Goal: Information Seeking & Learning: Learn about a topic

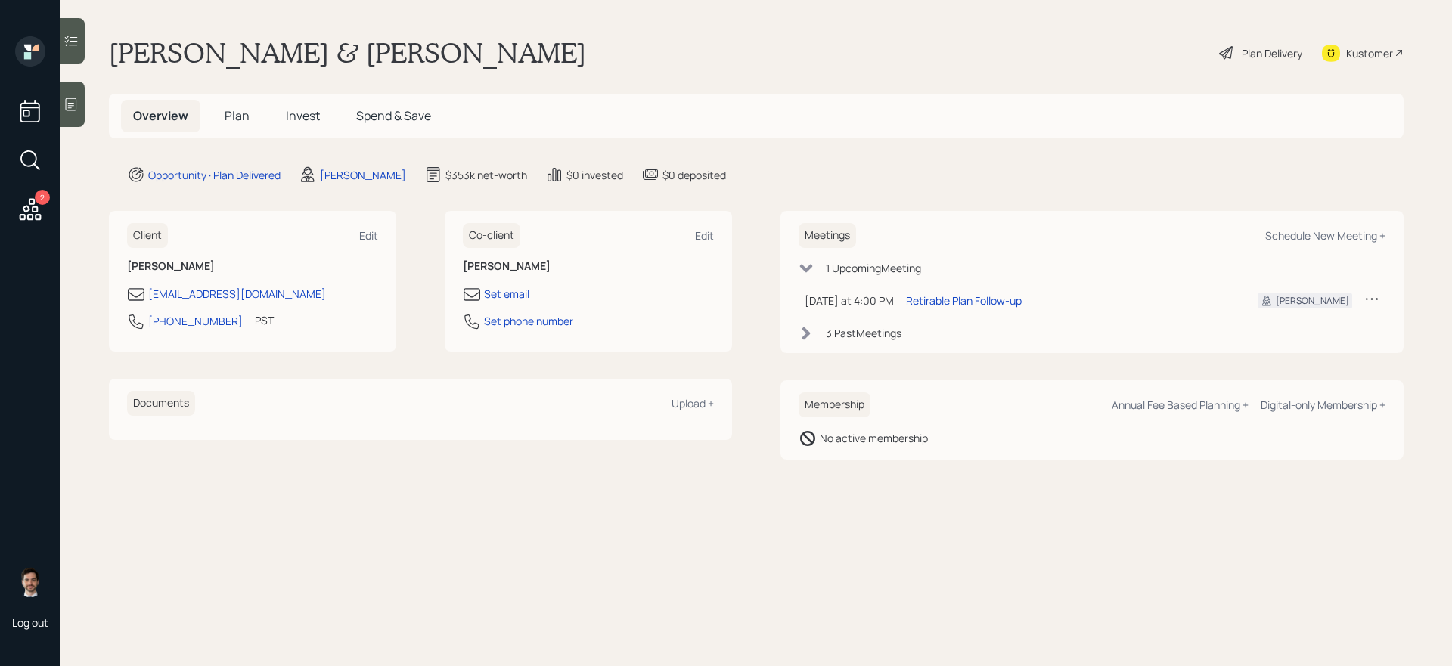
click at [26, 213] on icon at bounding box center [30, 209] width 27 height 27
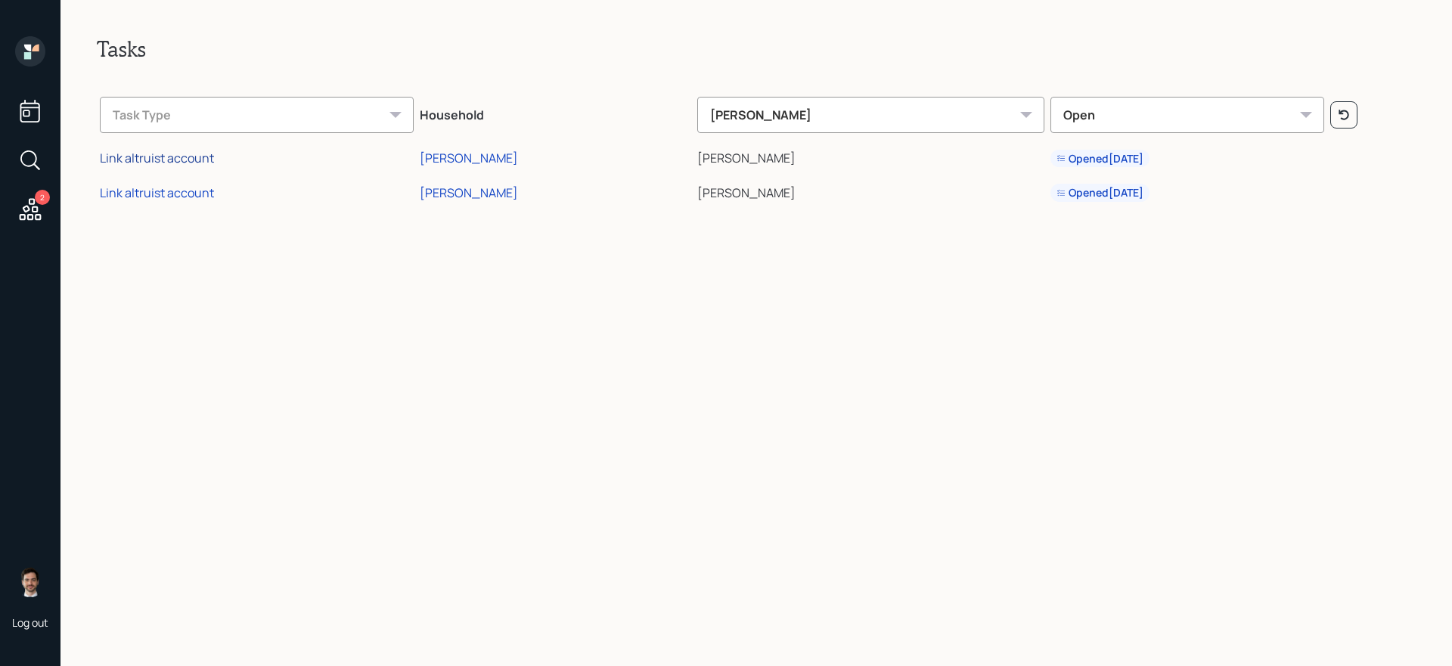
click at [175, 161] on div "Link altruist account" at bounding box center [157, 158] width 114 height 17
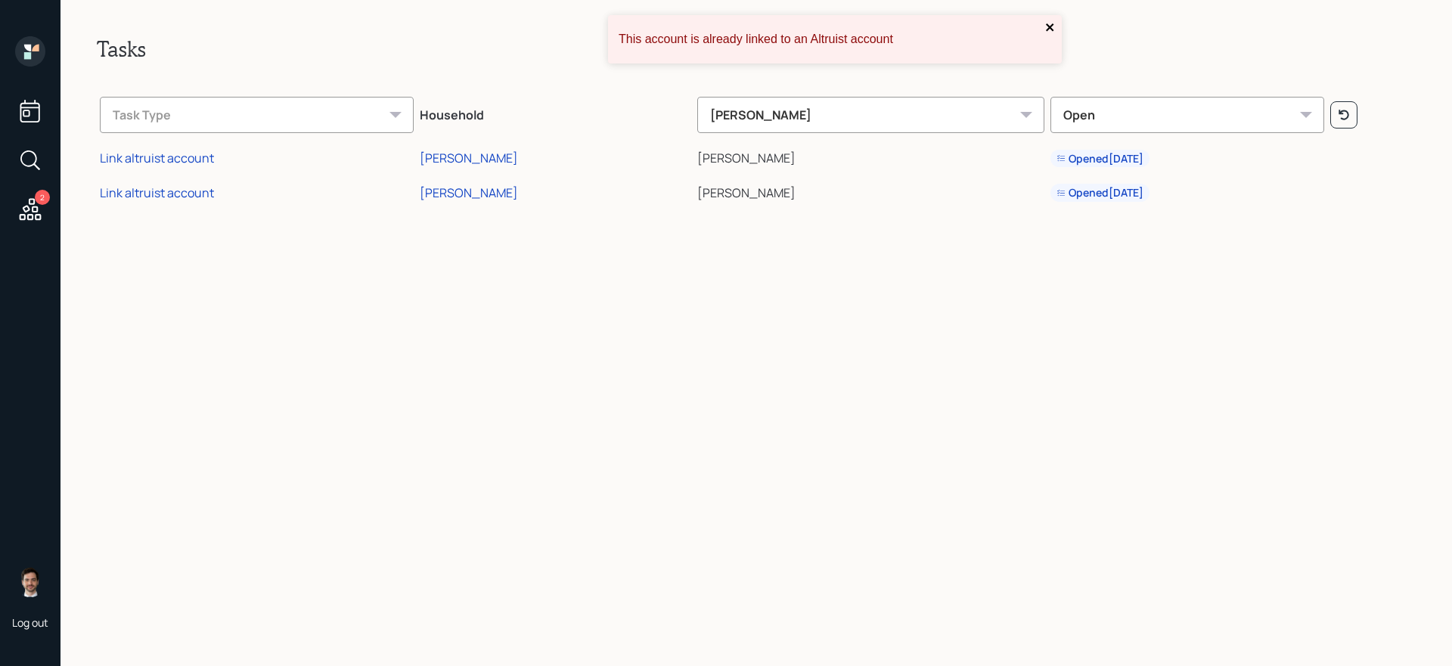
click at [1048, 24] on icon "close" at bounding box center [1050, 27] width 11 height 12
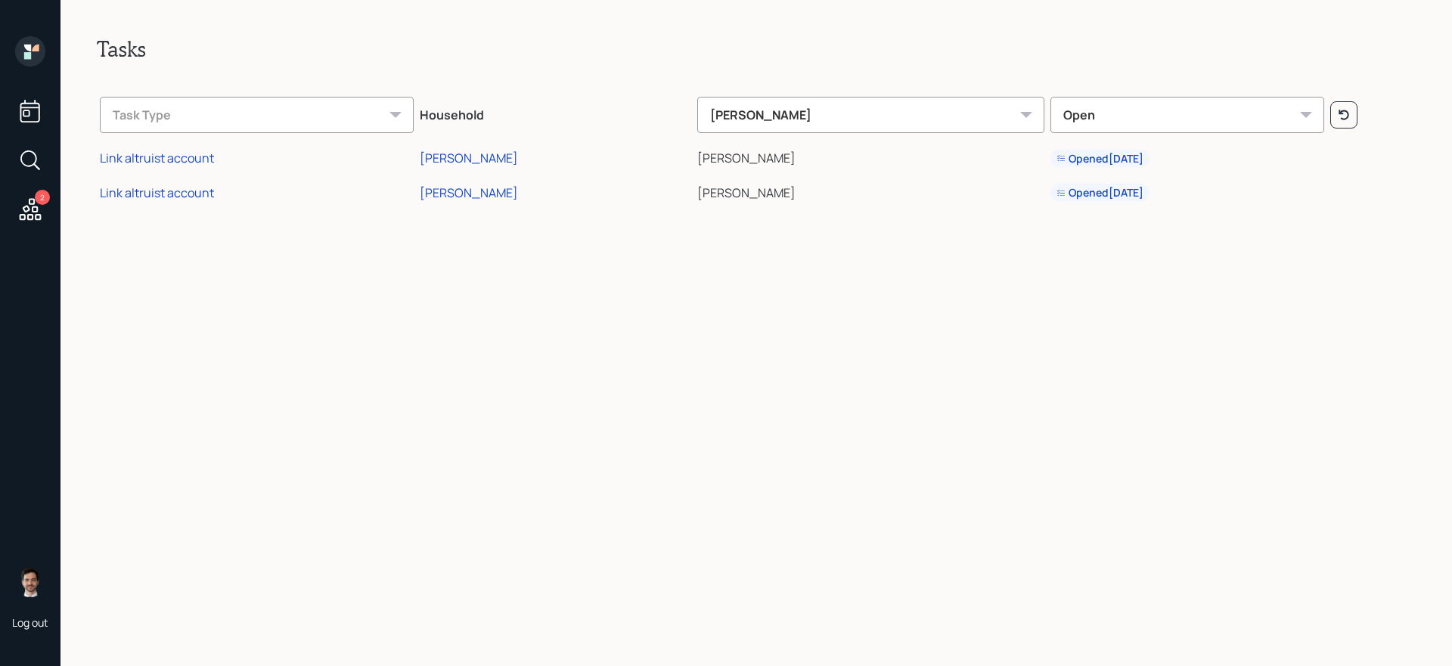
click at [583, 328] on div "Tasks Task Type Household Jonah Coleman Open Link altruist account Ethan Treadw…" at bounding box center [757, 333] width 1392 height 666
click at [24, 107] on icon at bounding box center [30, 111] width 20 height 23
click at [30, 47] on icon at bounding box center [27, 48] width 7 height 7
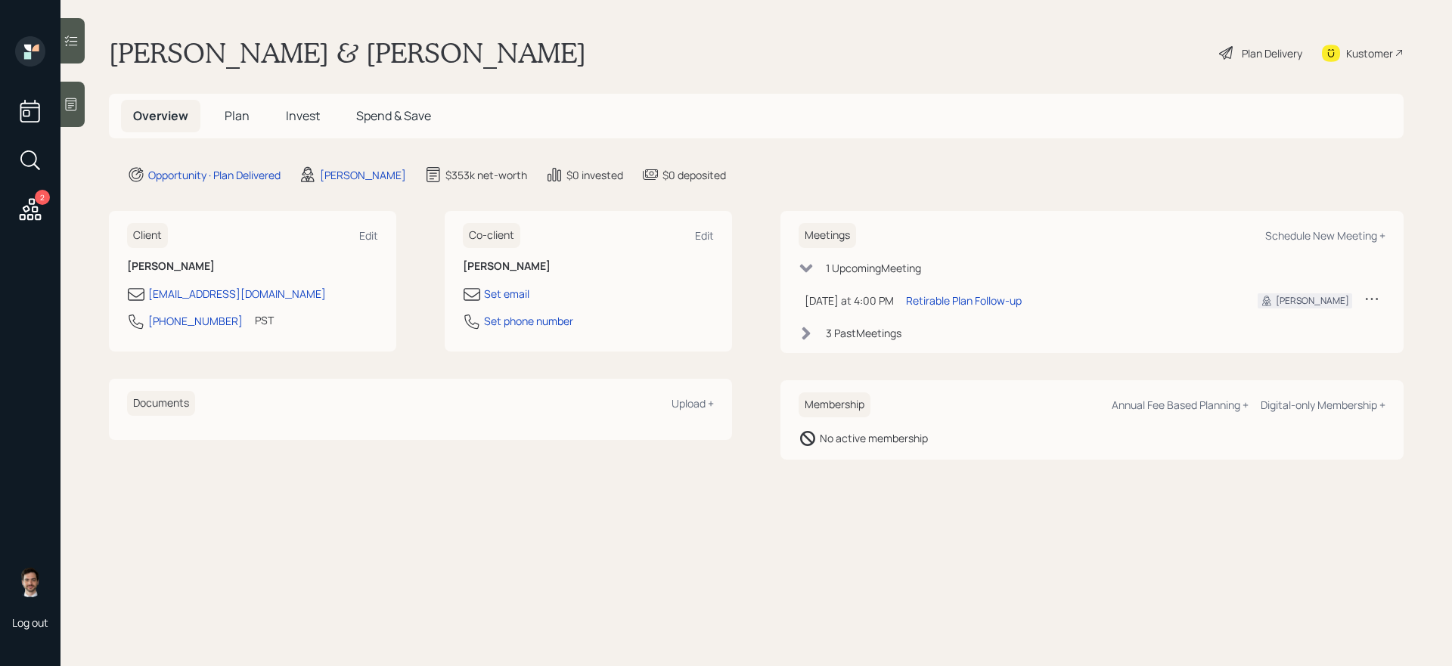
click at [228, 107] on span "Plan" at bounding box center [237, 115] width 25 height 17
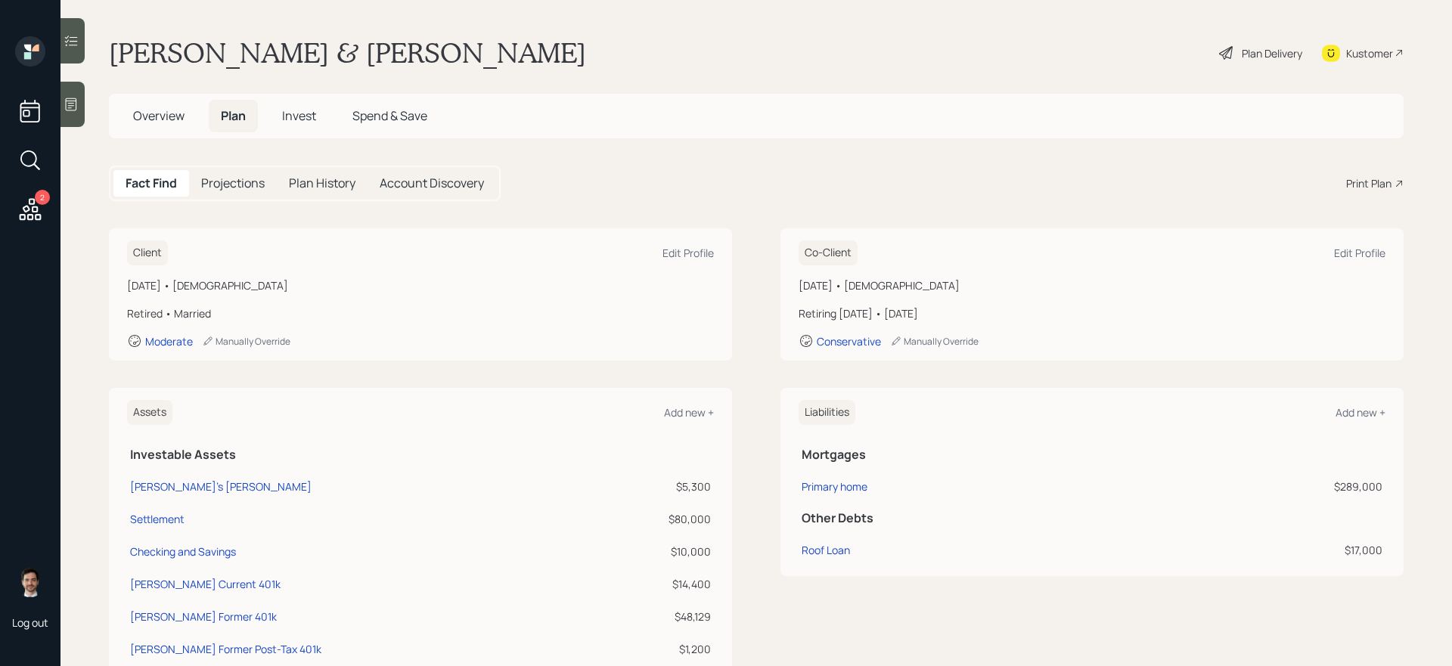
click at [1253, 57] on div "Plan Delivery" at bounding box center [1272, 53] width 61 height 16
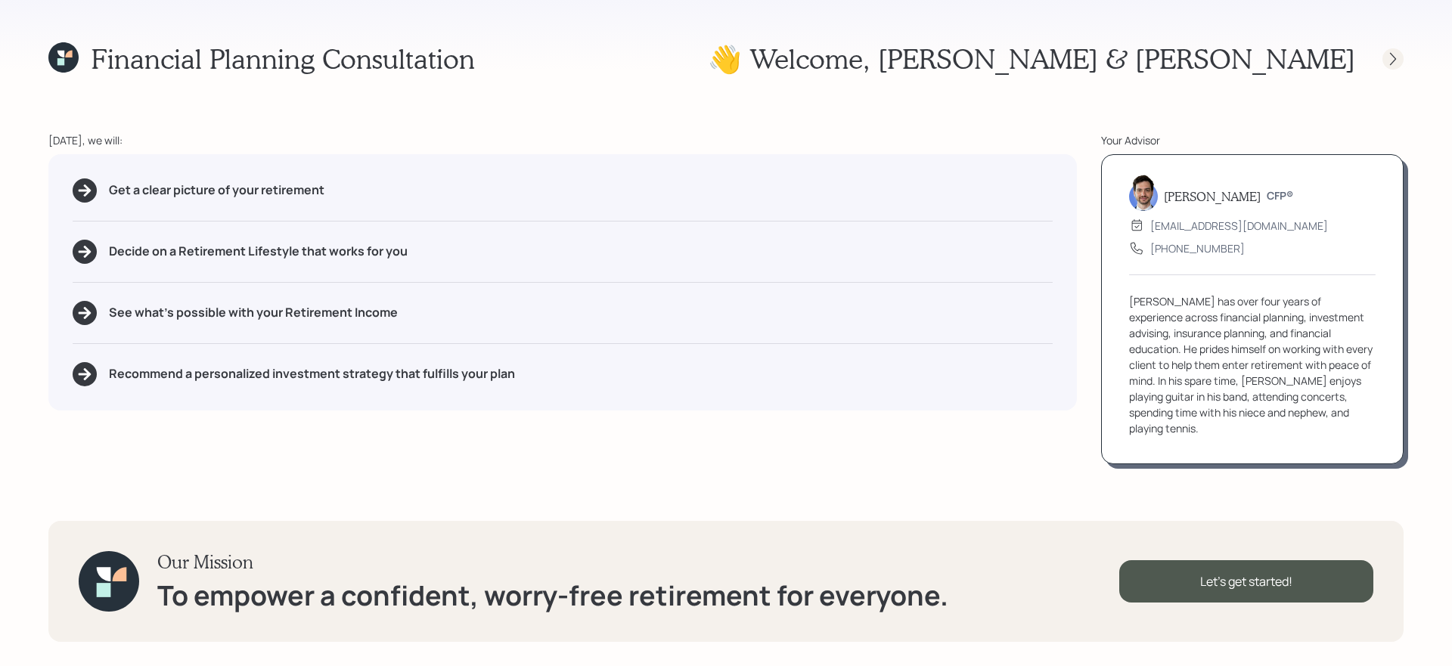
click at [1397, 63] on icon at bounding box center [1393, 58] width 15 height 15
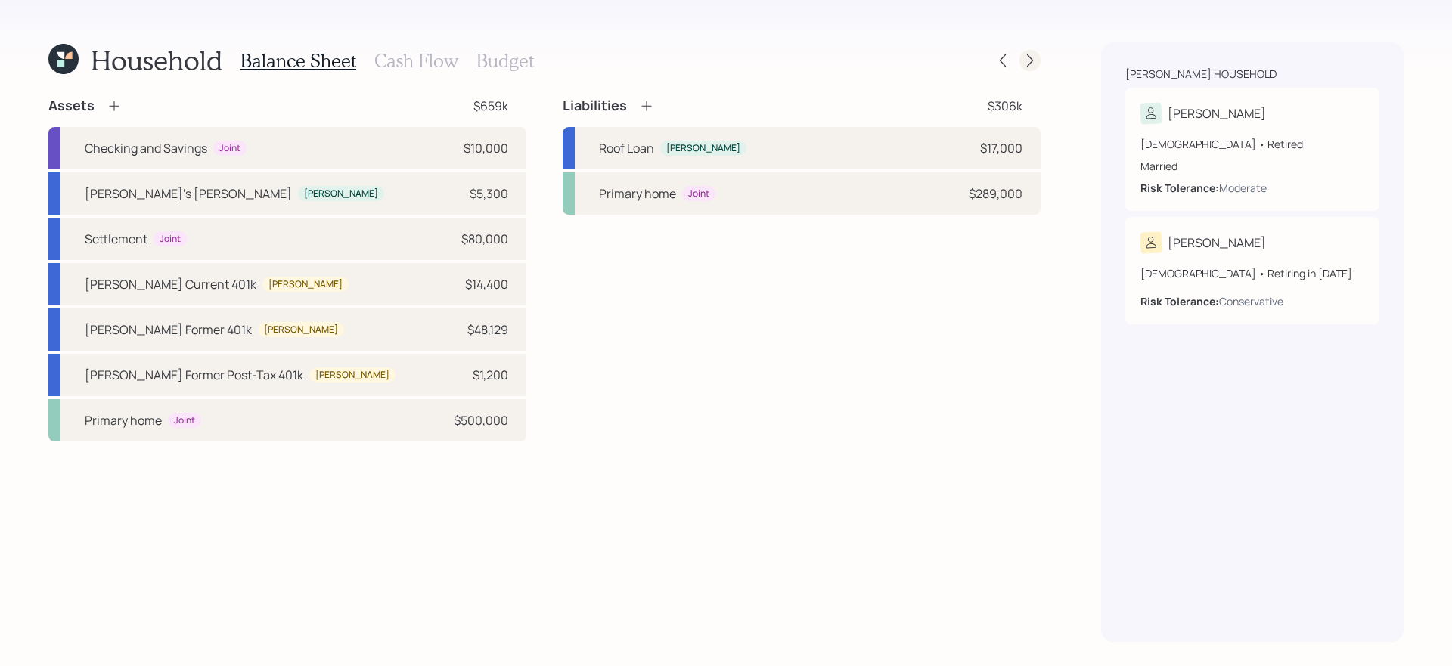
click at [1037, 63] on icon at bounding box center [1030, 60] width 15 height 15
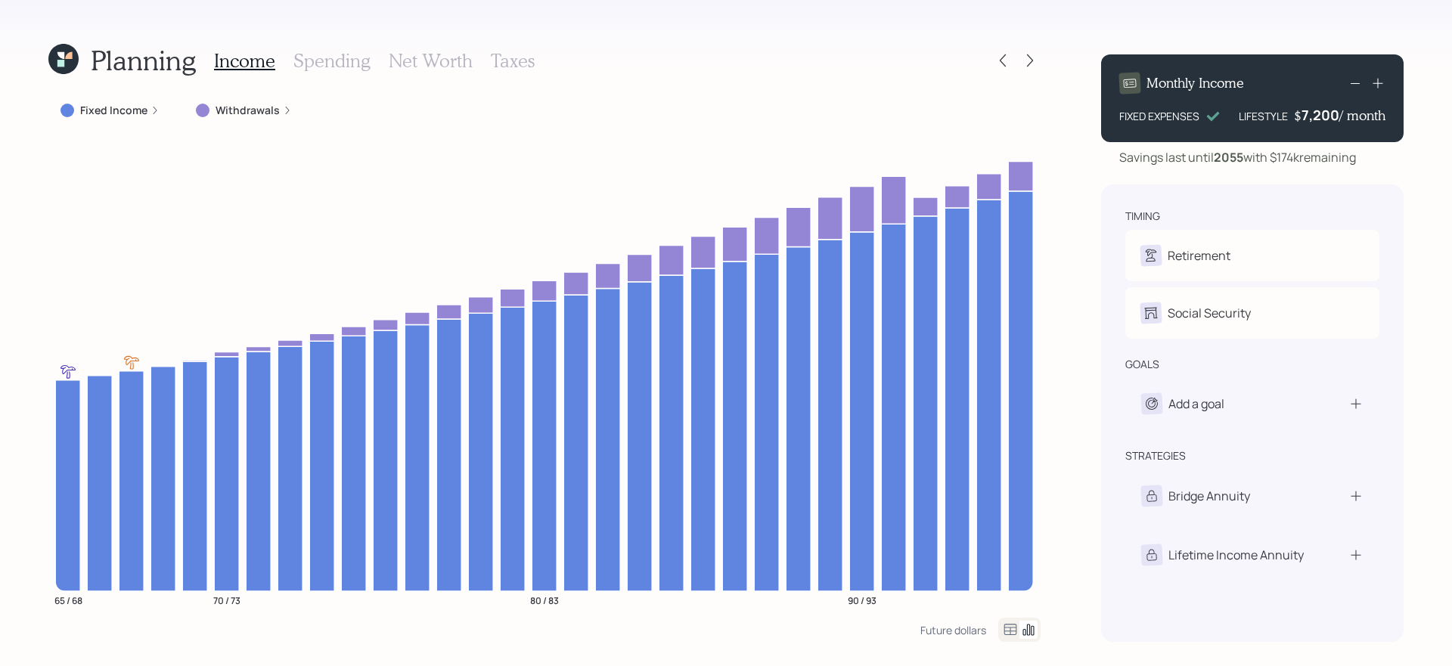
click at [1037, 63] on icon at bounding box center [1030, 60] width 15 height 15
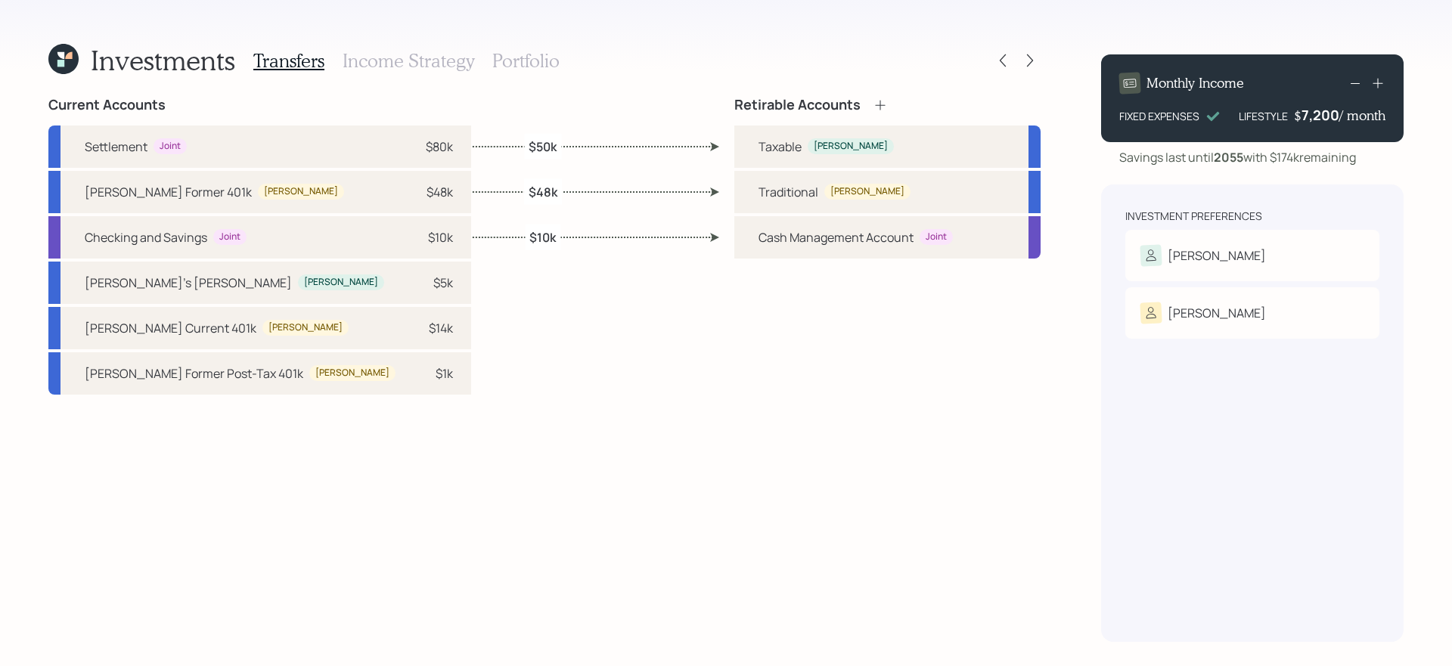
click at [63, 61] on icon at bounding box center [60, 63] width 7 height 7
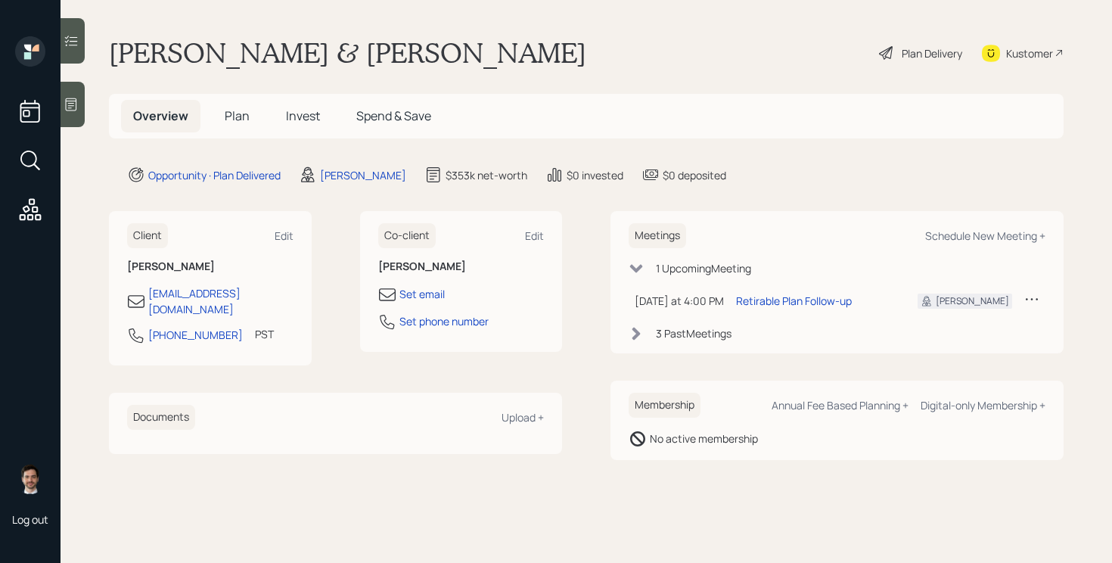
click at [507, 84] on main "[PERSON_NAME] & [PERSON_NAME] Plan Delivery Kustomer Overview Plan Invest Spend…" at bounding box center [587, 281] width 1052 height 563
click at [498, 45] on div "[PERSON_NAME] & [PERSON_NAME] Plan Delivery Kustomer" at bounding box center [586, 52] width 955 height 33
click at [919, 49] on div "Plan Delivery" at bounding box center [932, 53] width 61 height 16
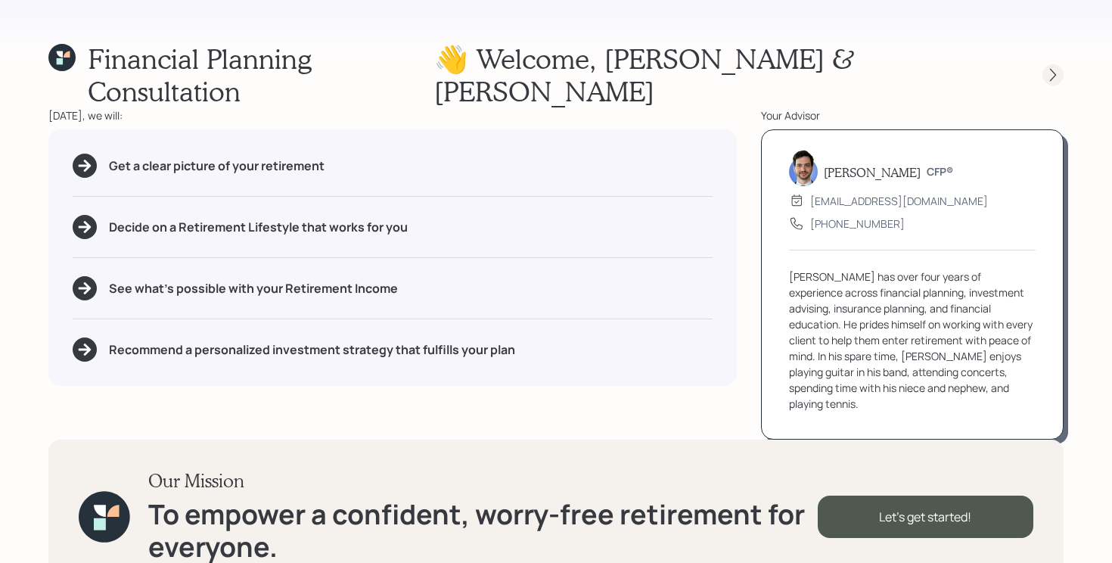
click at [1047, 67] on icon at bounding box center [1052, 74] width 15 height 15
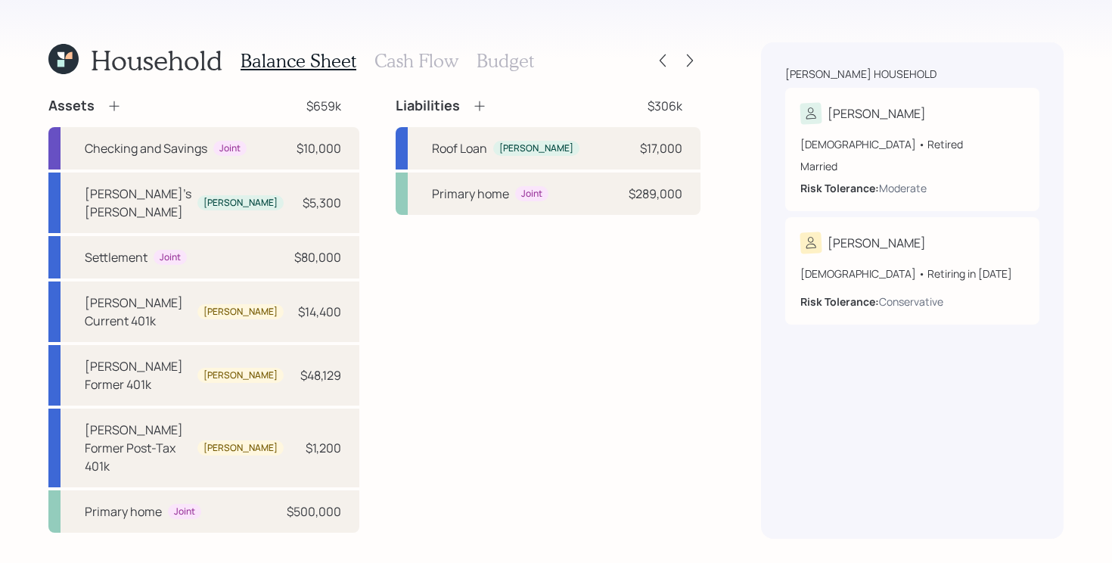
click at [433, 61] on h3 "Cash Flow" at bounding box center [416, 61] width 84 height 22
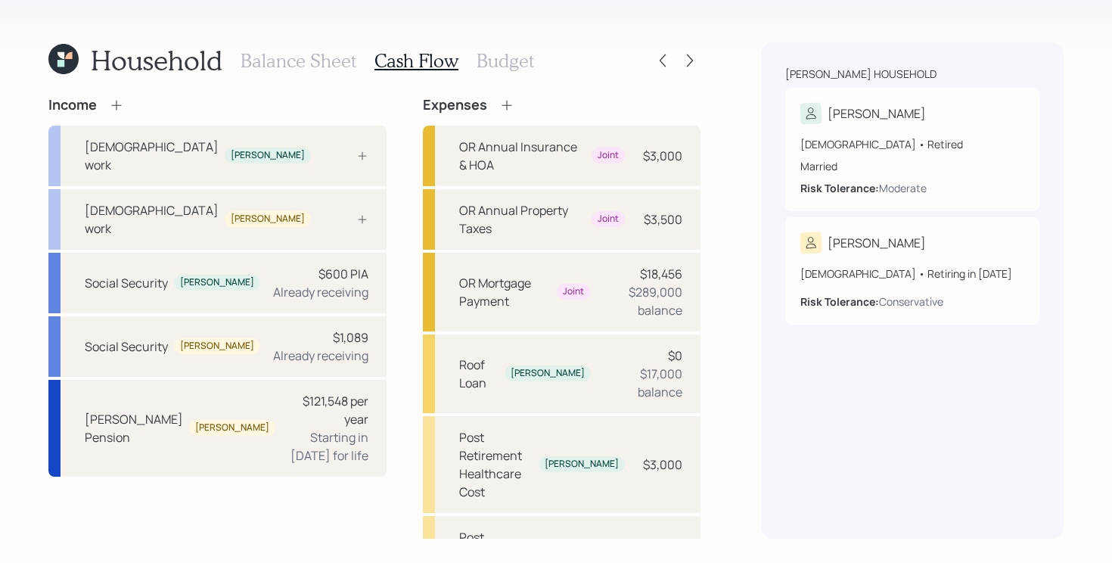
scroll to position [37, 0]
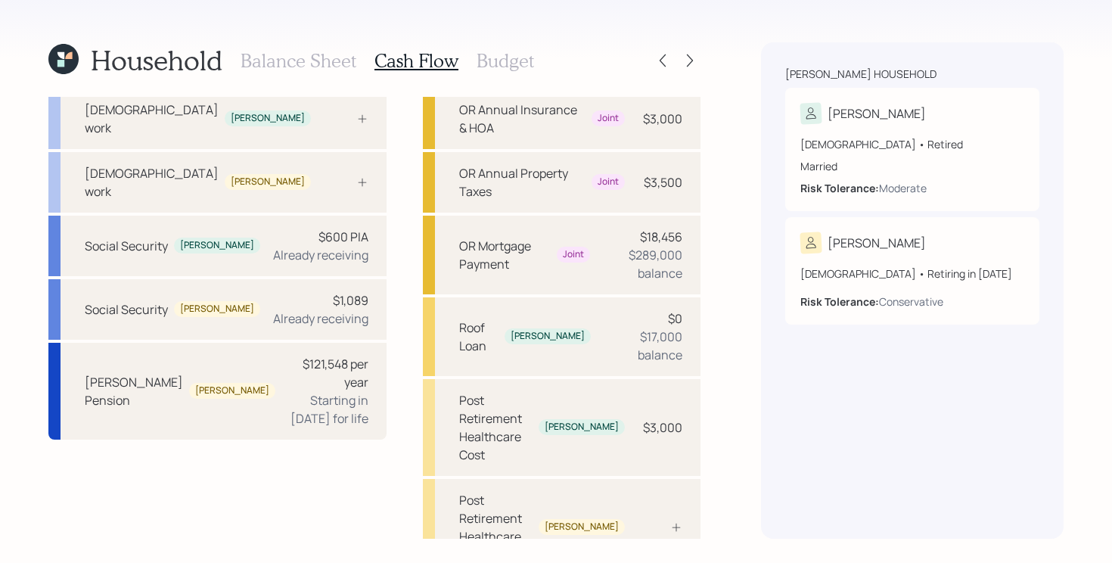
click at [310, 54] on h3 "Balance Sheet" at bounding box center [299, 61] width 116 height 22
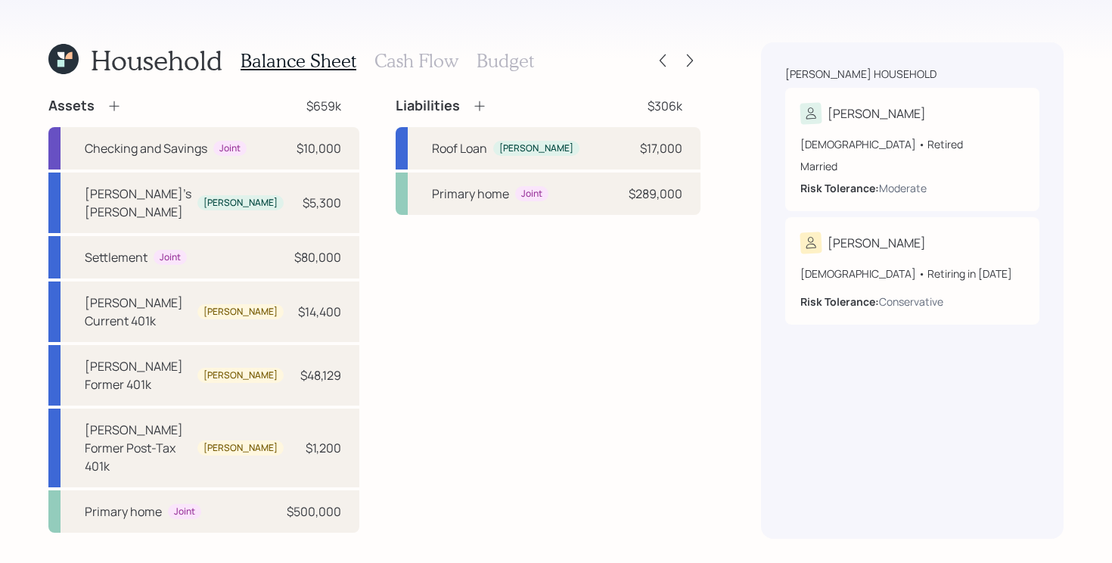
click at [417, 63] on h3 "Cash Flow" at bounding box center [416, 61] width 84 height 22
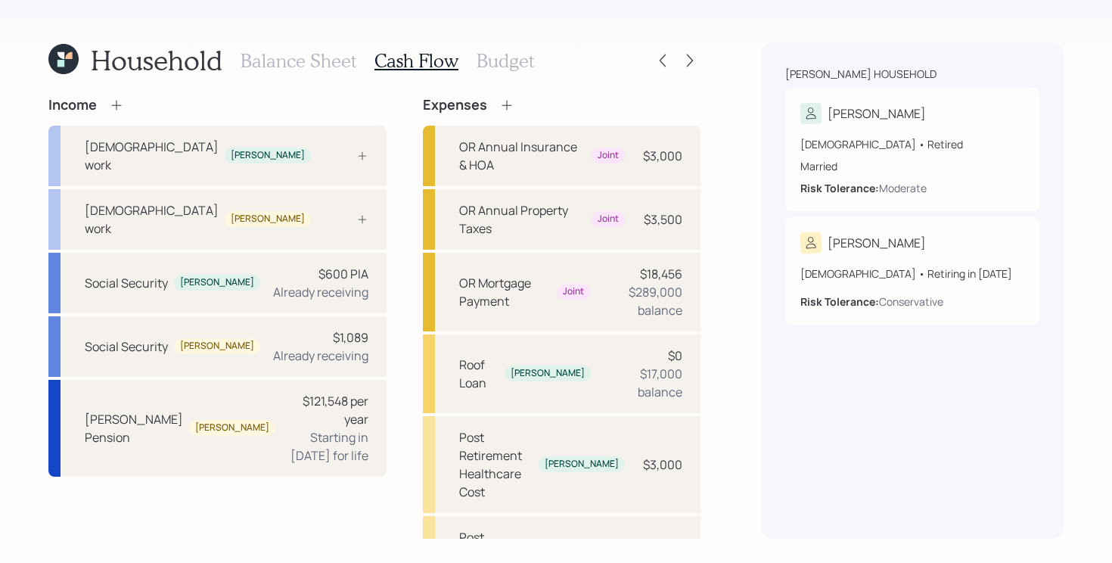
click at [371, 144] on div "Income Full-time work Marla Full-time work Keith Social Security Marla $600 PIA…" at bounding box center [374, 418] width 652 height 643
click at [933, 14] on div "Household Balance Sheet Cash Flow Budget Income Full-time work Marla Full-time …" at bounding box center [556, 281] width 1112 height 563
click at [256, 64] on h3 "Balance Sheet" at bounding box center [299, 61] width 116 height 22
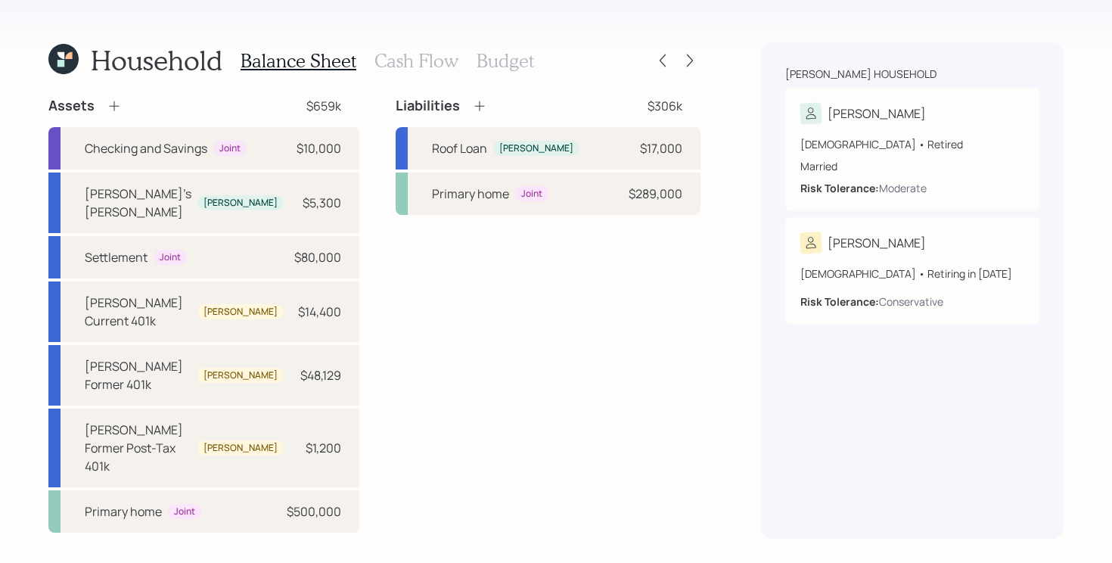
click at [405, 298] on div "Liabilities $306k Roof Loan Marla $17,000 Primary home Joint $289,000" at bounding box center [548, 315] width 305 height 436
click at [698, 56] on div at bounding box center [689, 60] width 21 height 21
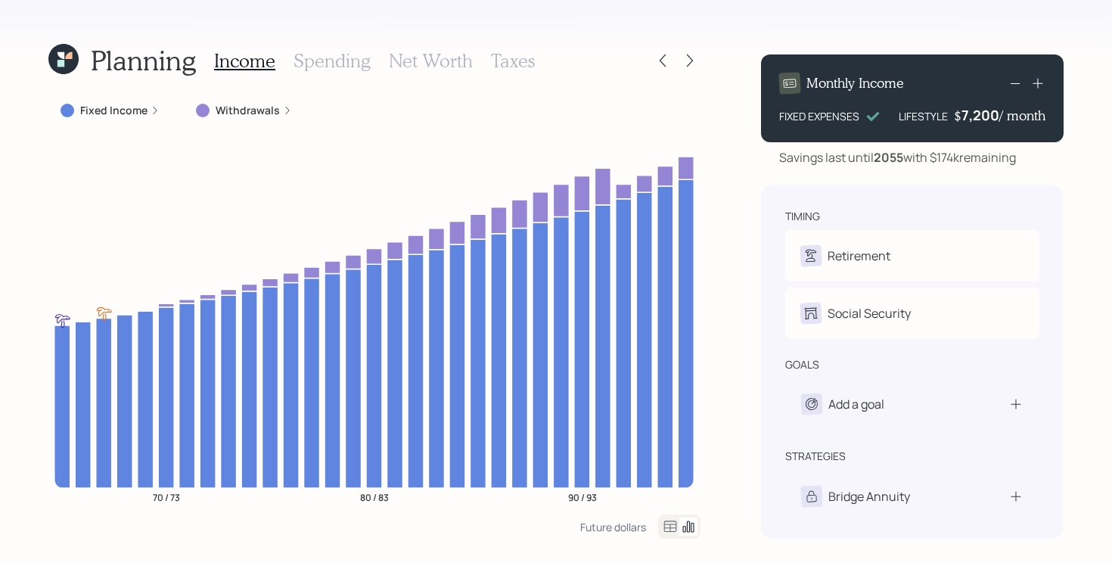
click at [698, 56] on div at bounding box center [689, 60] width 21 height 21
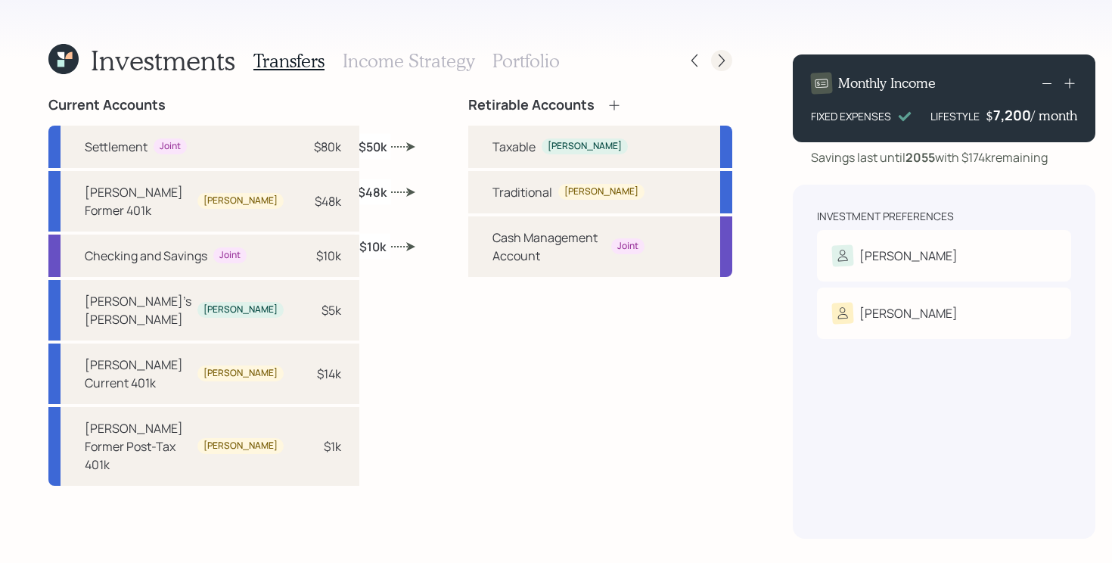
click at [711, 70] on div at bounding box center [721, 60] width 21 height 21
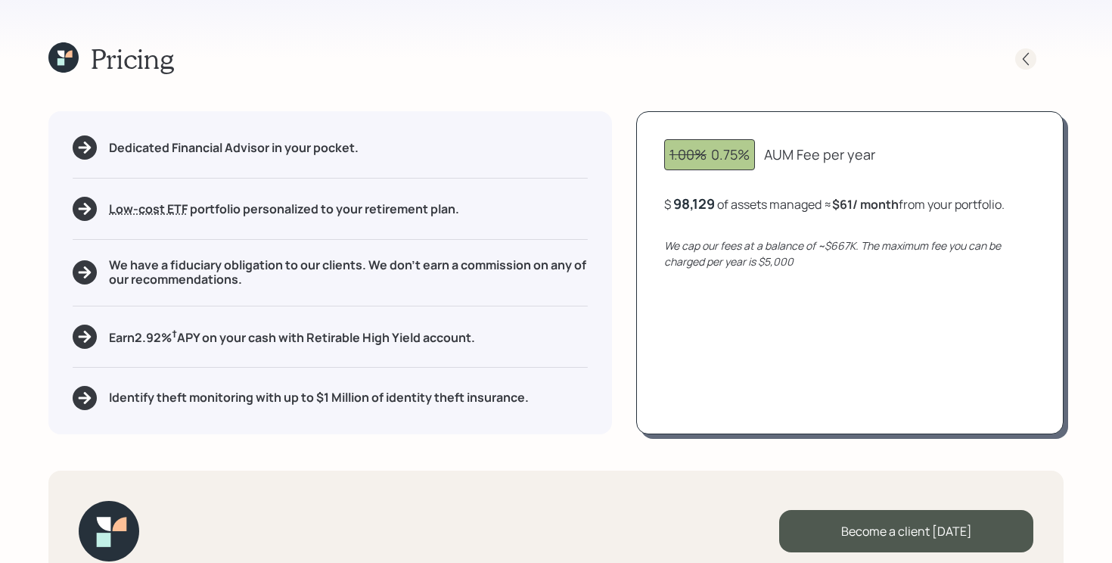
click at [1029, 64] on icon at bounding box center [1025, 58] width 15 height 15
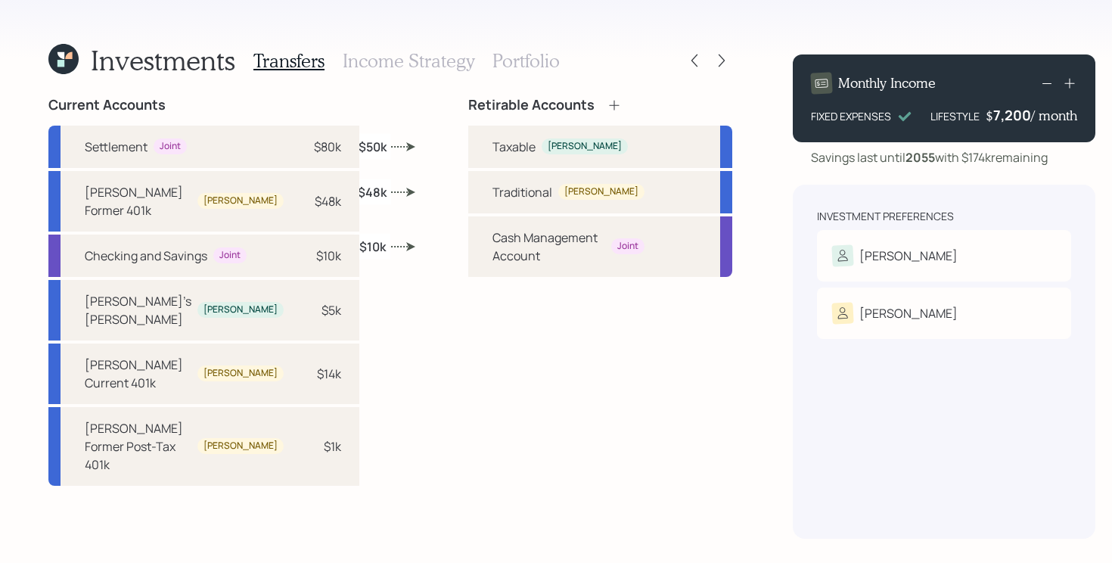
click at [449, 64] on h3 "Income Strategy" at bounding box center [409, 61] width 132 height 22
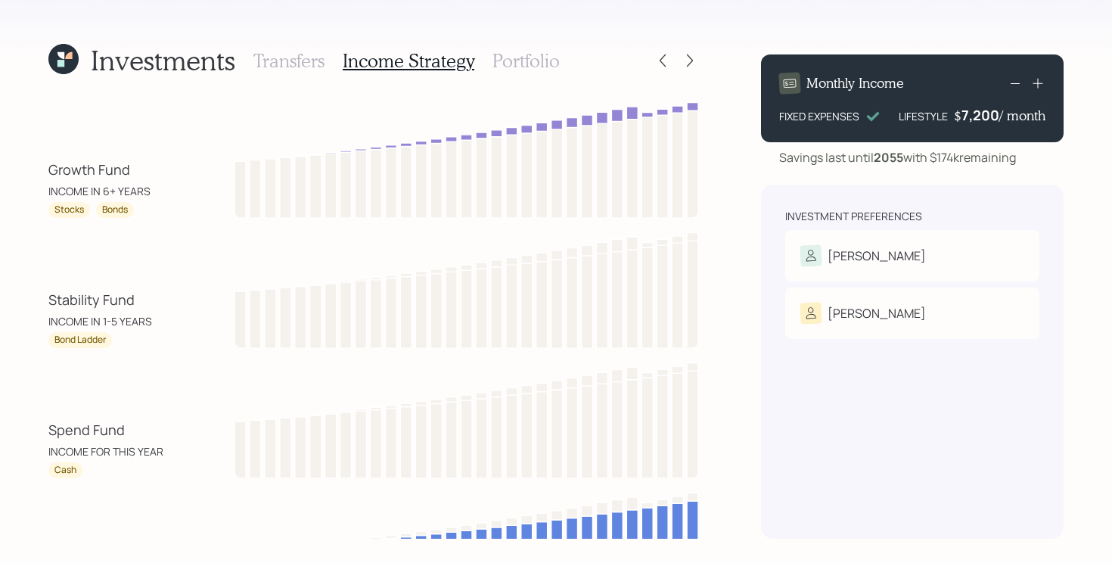
click at [505, 57] on h3 "Portfolio" at bounding box center [525, 61] width 67 height 22
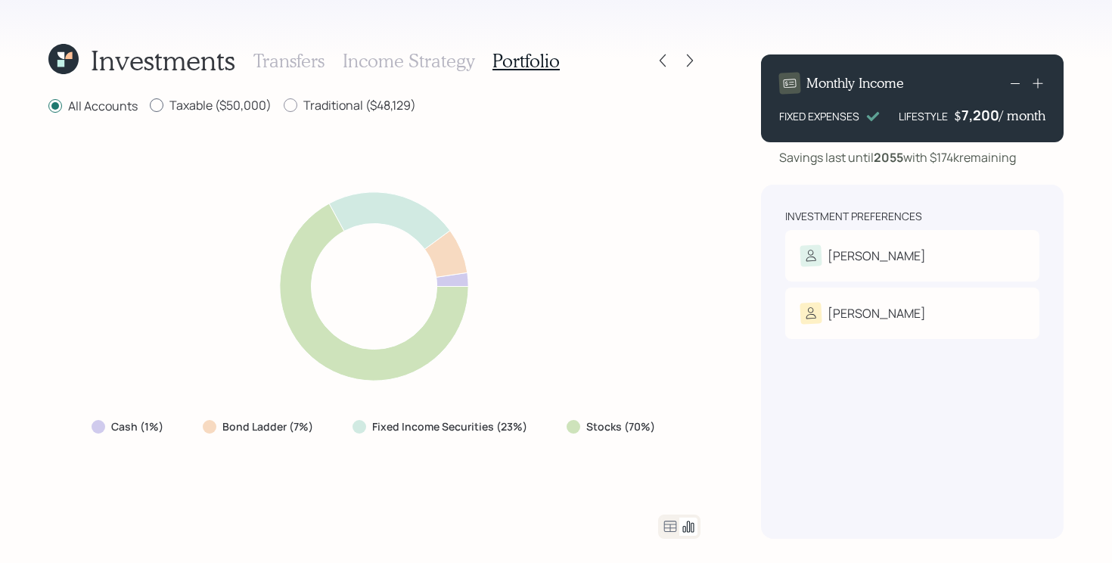
click at [208, 110] on label "Taxable ($50,000)" at bounding box center [211, 105] width 122 height 17
click at [150, 106] on input "Taxable ($50,000)" at bounding box center [149, 105] width 1 height 1
radio input "true"
radio input "false"
click at [337, 113] on div "Traditional ($48,129)" at bounding box center [350, 106] width 132 height 19
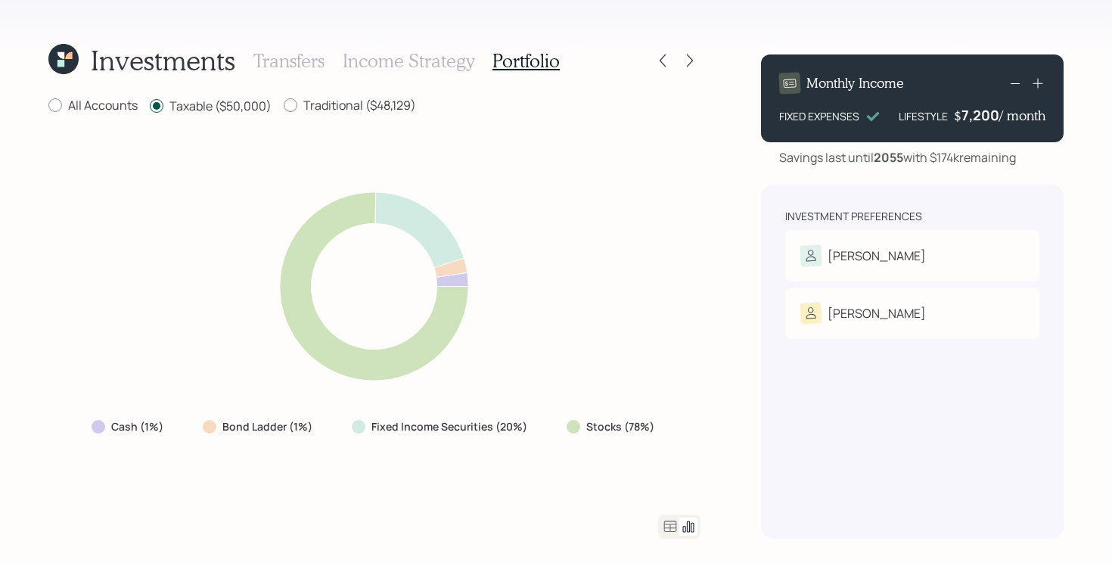
click at [210, 113] on label "Taxable ($50,000)" at bounding box center [211, 106] width 122 height 17
click at [150, 107] on input "Taxable ($50,000)" at bounding box center [149, 106] width 1 height 1
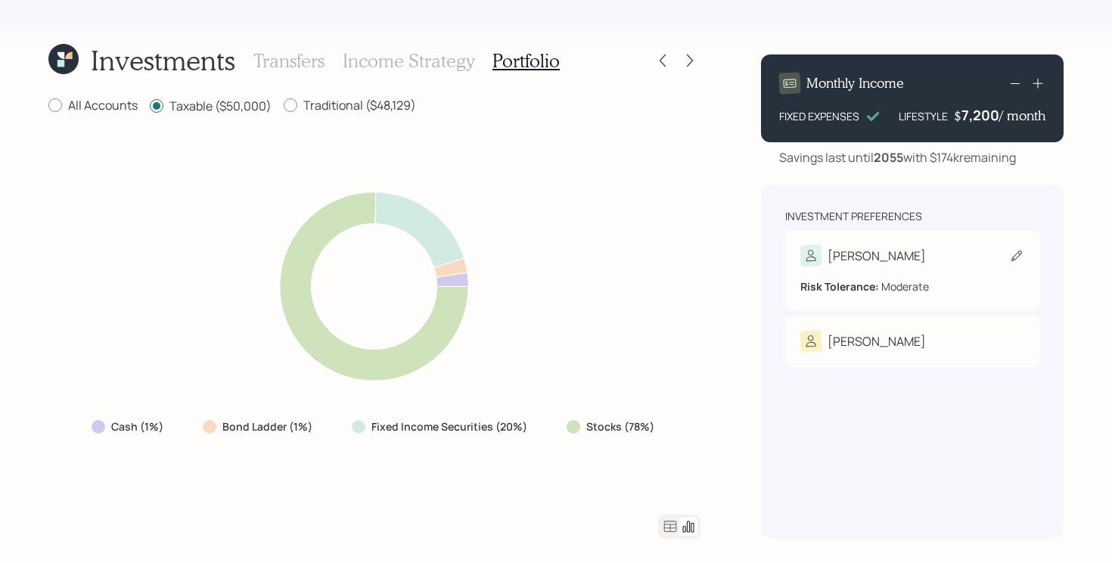
click at [865, 269] on div "Risk Tolerance: Moderate" at bounding box center [912, 280] width 224 height 28
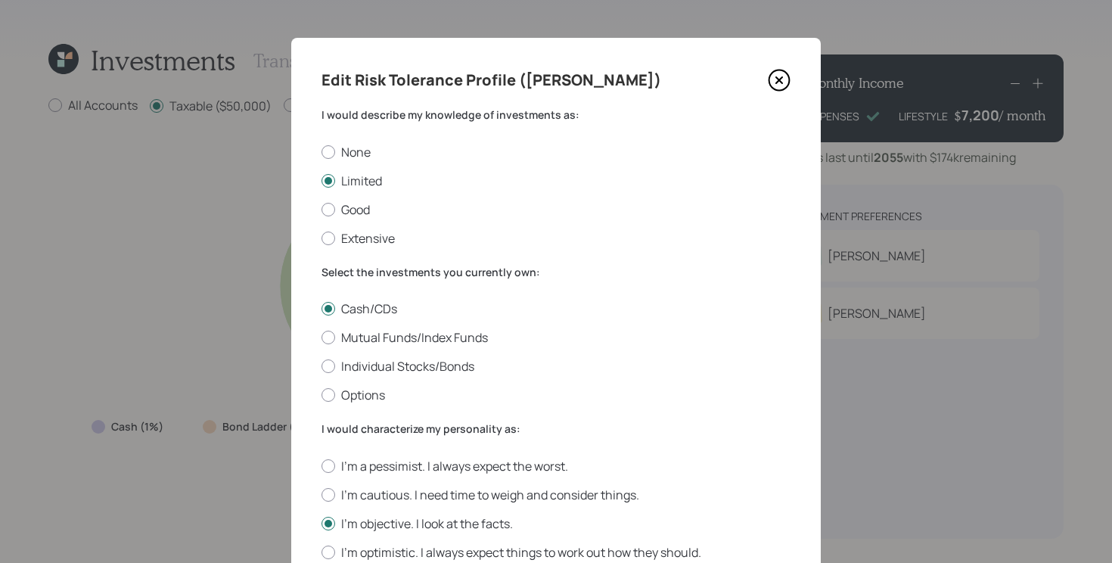
click at [784, 82] on icon at bounding box center [779, 80] width 23 height 23
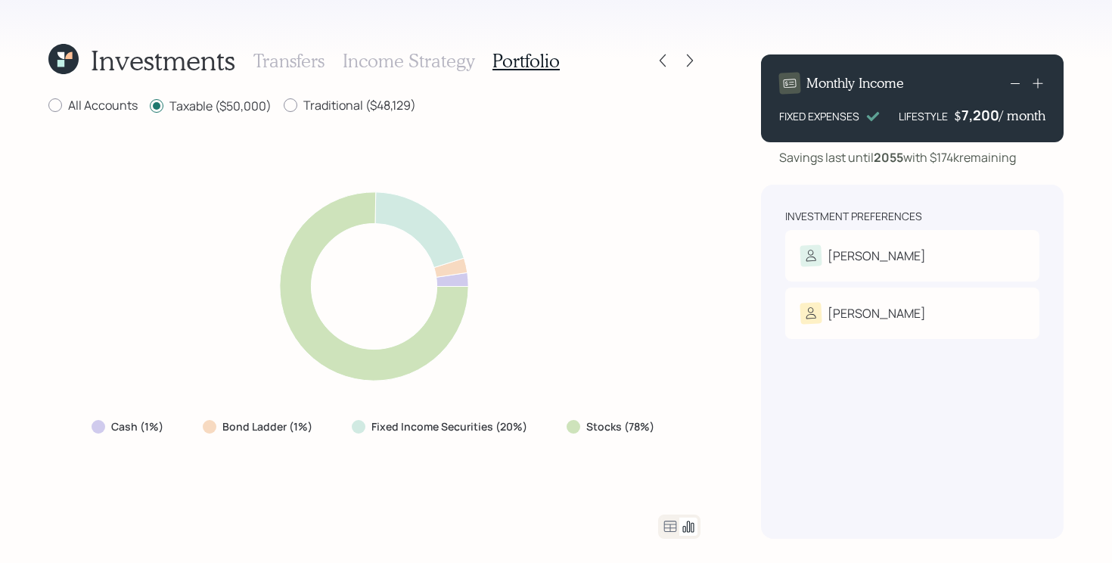
click at [747, 310] on div "Investments Transfers Income Strategy Portfolio All Accounts Taxable ($50,000) …" at bounding box center [556, 281] width 1112 height 563
click at [669, 522] on icon at bounding box center [670, 526] width 18 height 18
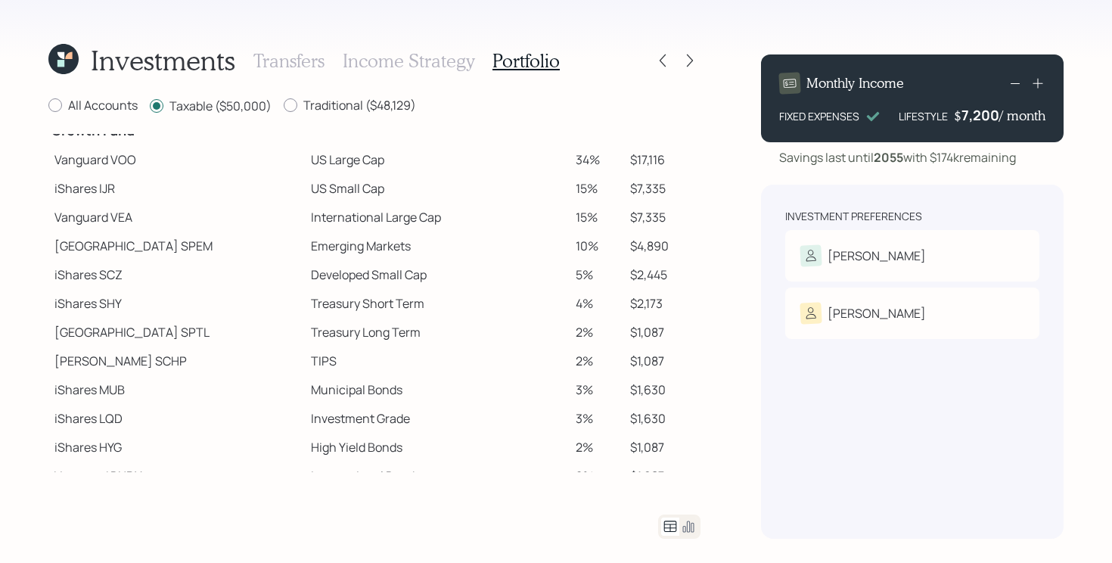
scroll to position [262, 0]
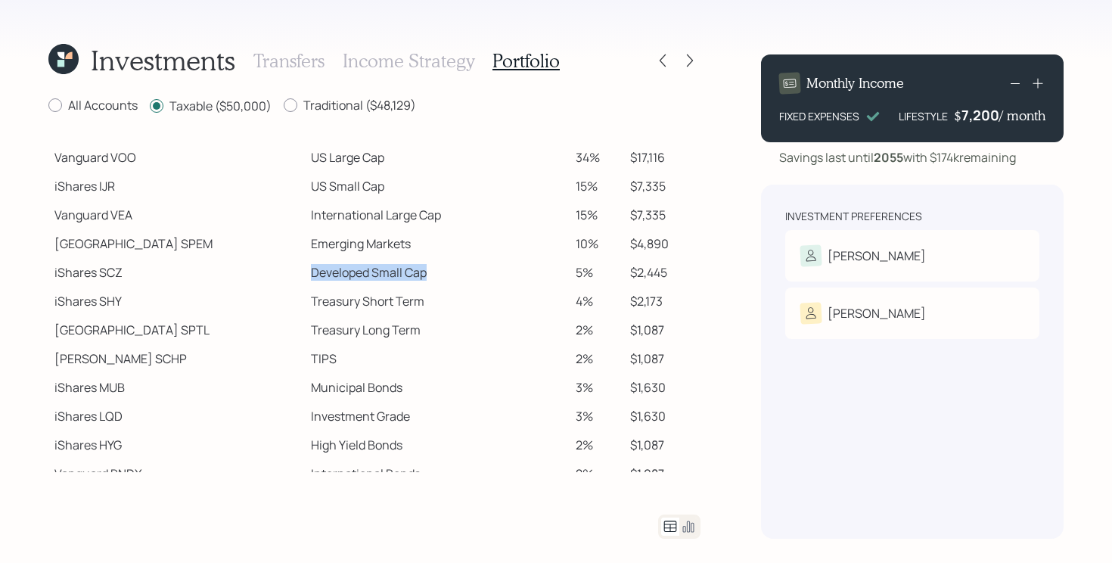
drag, startPoint x: 249, startPoint y: 272, endPoint x: 368, endPoint y: 276, distance: 119.6
click at [368, 276] on td "Developed Small Cap" at bounding box center [437, 272] width 265 height 29
copy td "Developed Small Cap"
click at [689, 57] on icon at bounding box center [690, 60] width 6 height 13
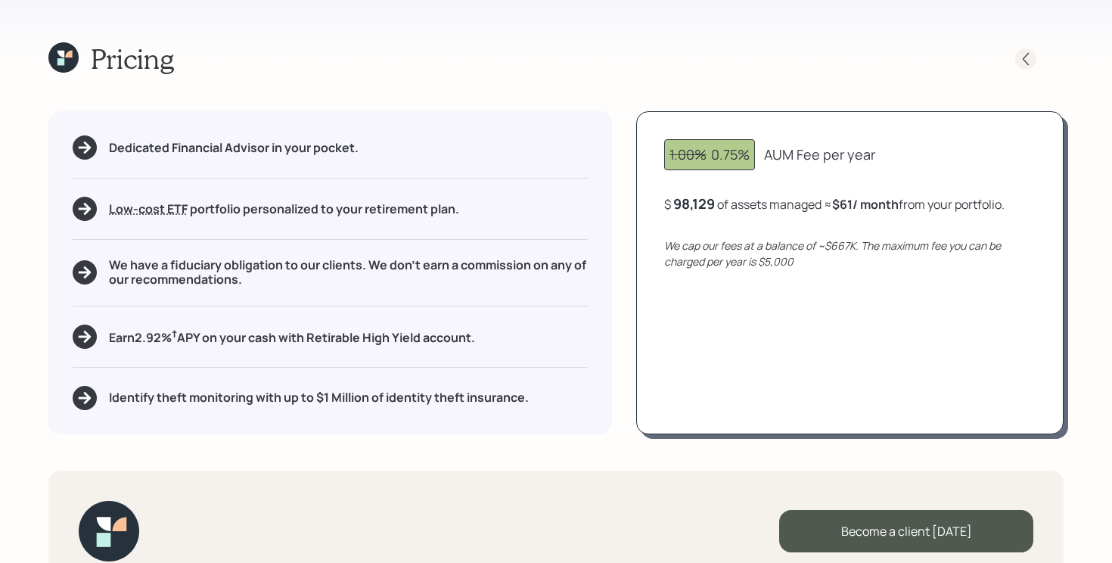
click at [1029, 61] on icon at bounding box center [1025, 58] width 15 height 15
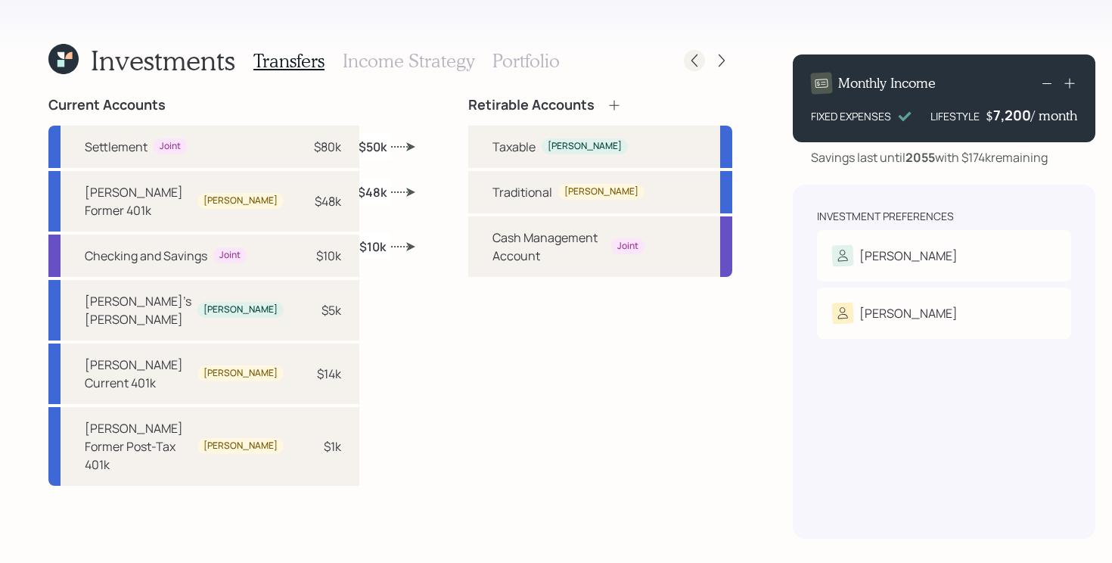
click at [687, 61] on icon at bounding box center [694, 60] width 15 height 15
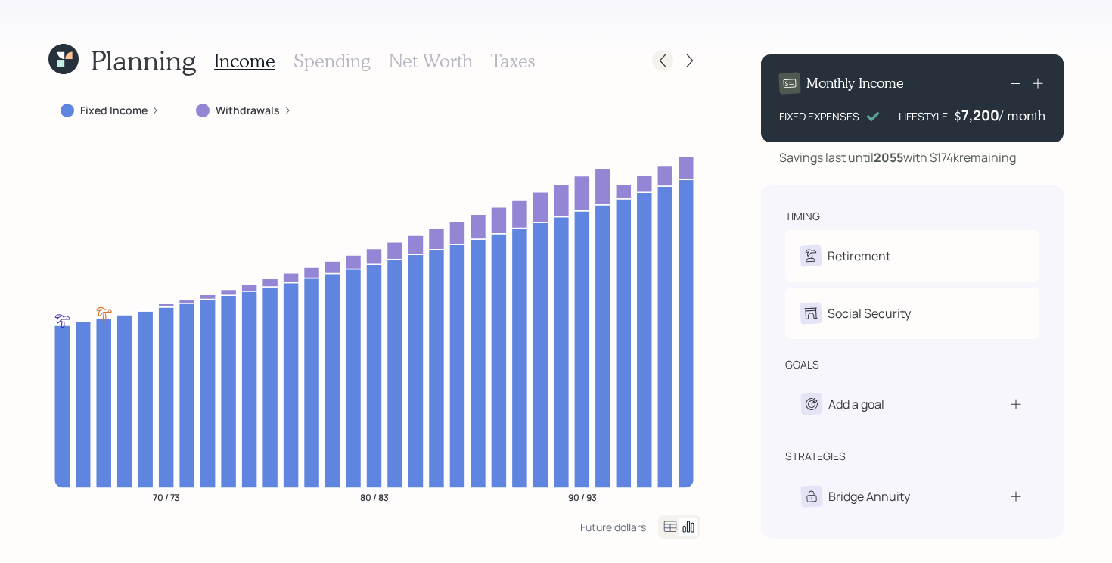
click at [660, 65] on icon at bounding box center [662, 60] width 15 height 15
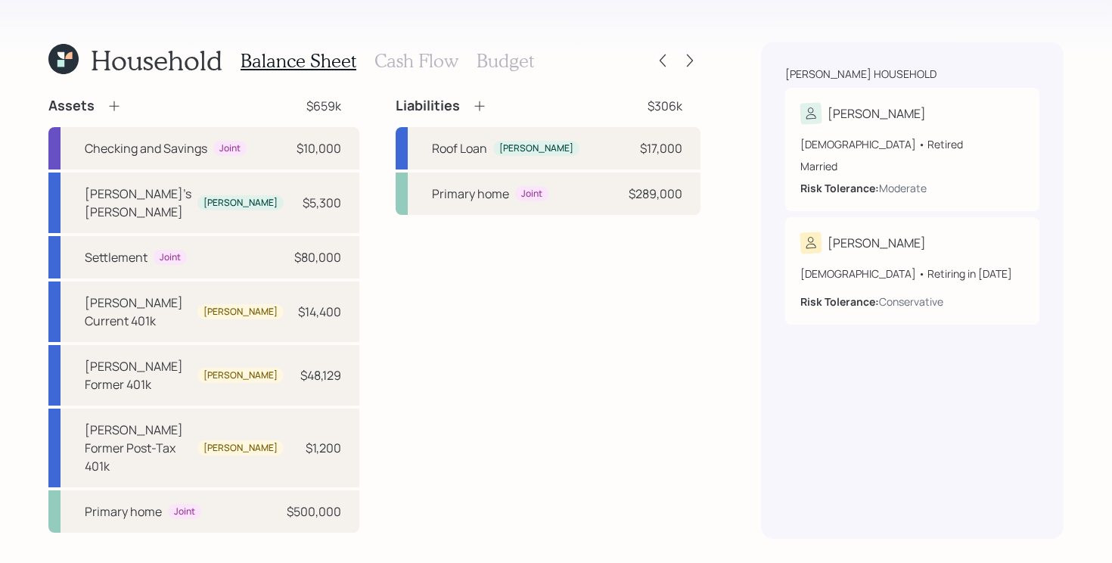
click at [358, 306] on div "Assets $659k Checking and Savings Joint $10,000 Marla's Roth IRA Marla $5,300 S…" at bounding box center [374, 315] width 652 height 436
click at [419, 55] on h3 "Cash Flow" at bounding box center [416, 61] width 84 height 22
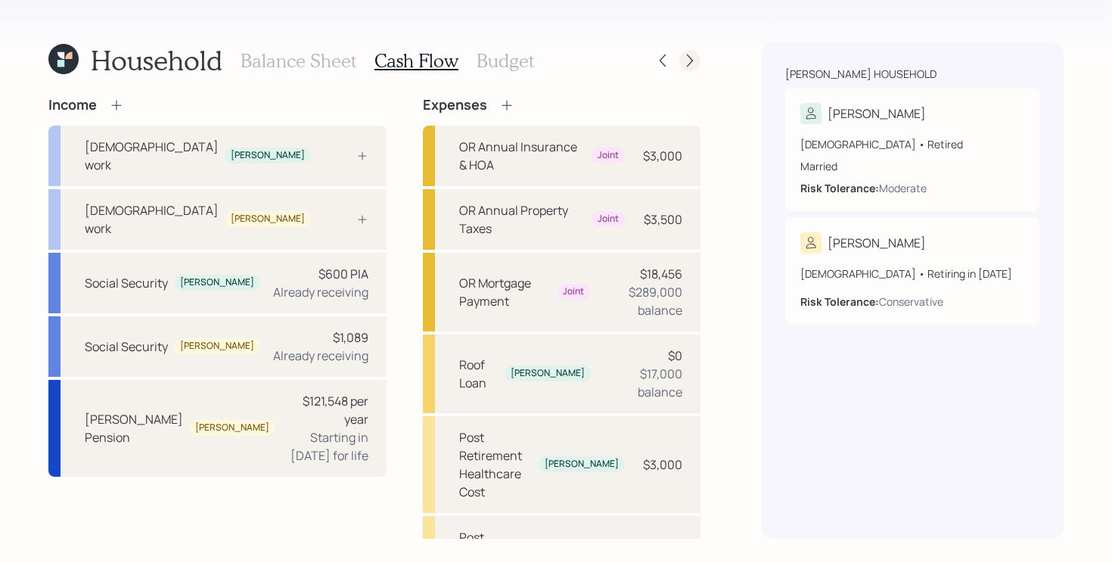
click at [692, 65] on icon at bounding box center [689, 60] width 15 height 15
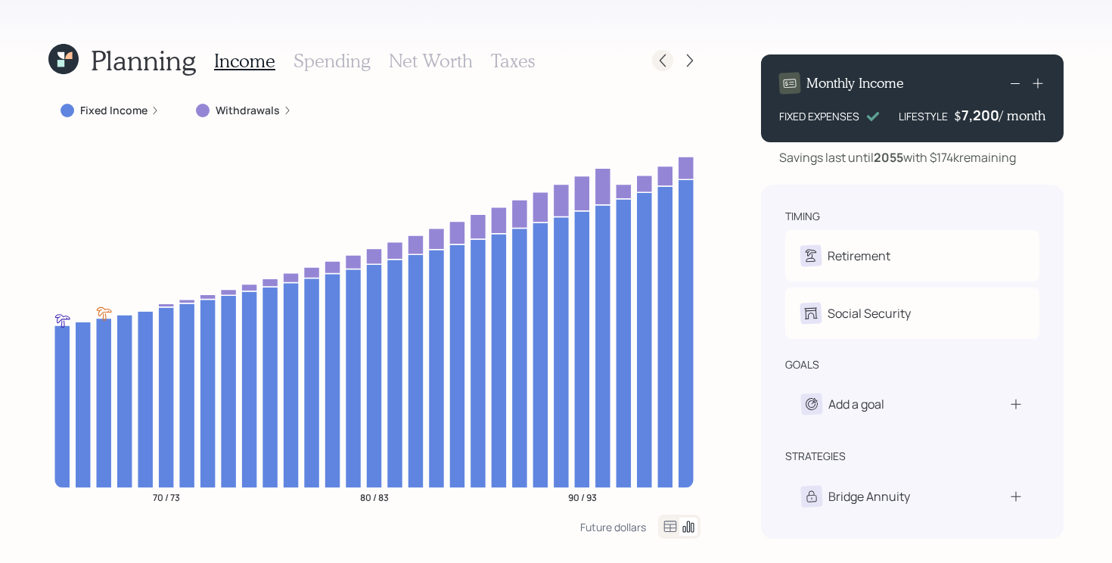
click at [660, 67] on icon at bounding box center [662, 60] width 15 height 15
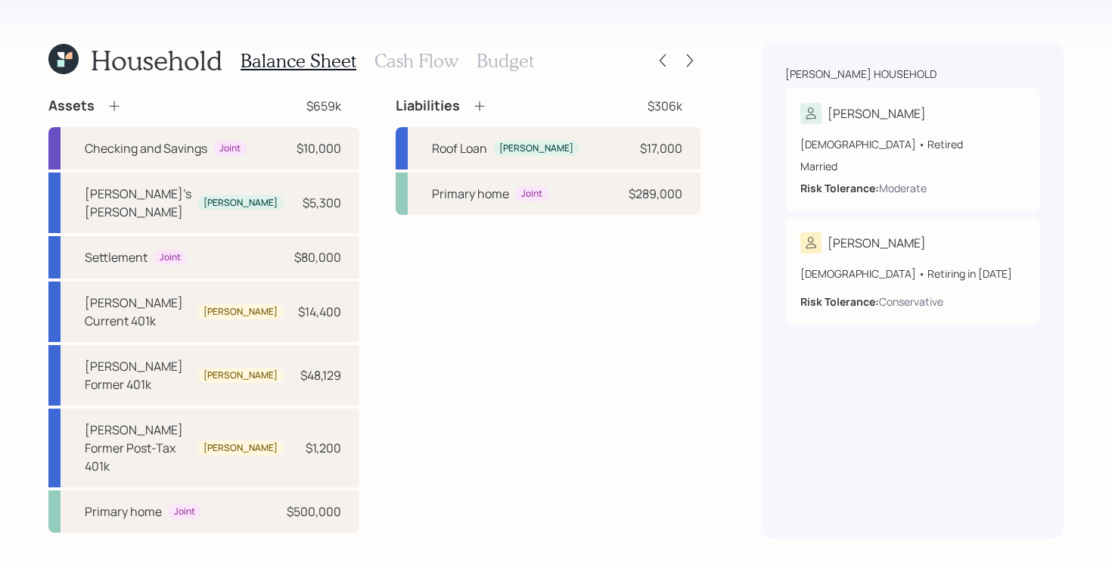
click at [365, 275] on div "Assets $659k Checking and Savings Joint $10,000 Marla's Roth IRA Marla $5,300 S…" at bounding box center [374, 315] width 652 height 436
